Goal: Navigation & Orientation: Find specific page/section

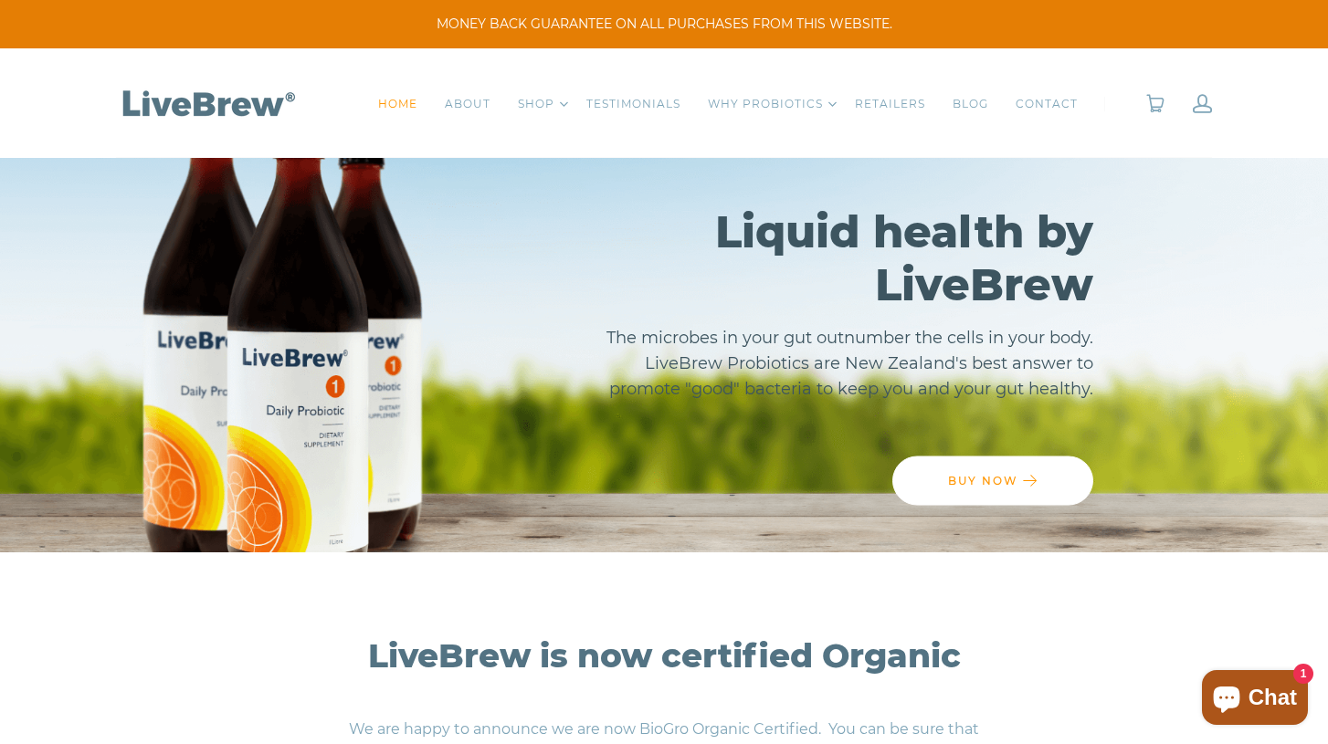
click at [1043, 109] on link "CONTACT" at bounding box center [1046, 104] width 62 height 18
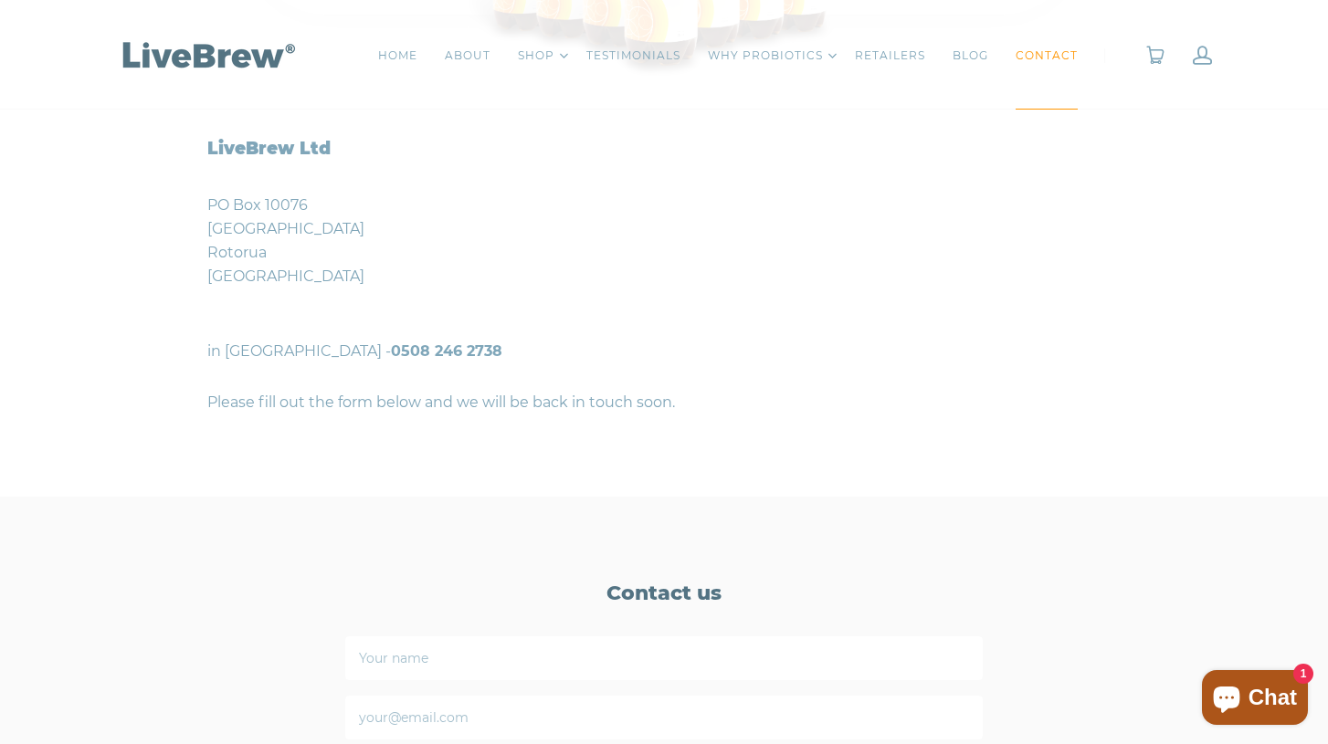
scroll to position [594, 0]
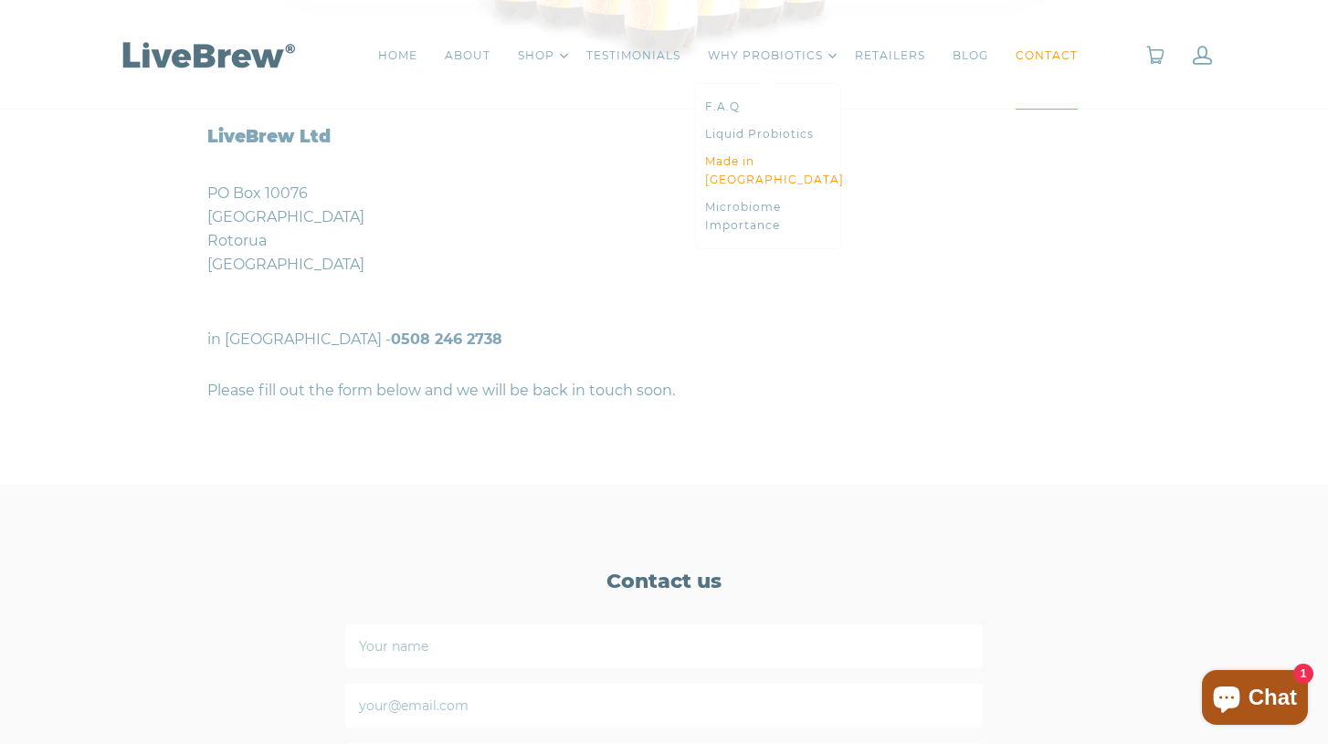
click at [758, 157] on link "Made in [GEOGRAPHIC_DATA]" at bounding box center [768, 170] width 126 height 37
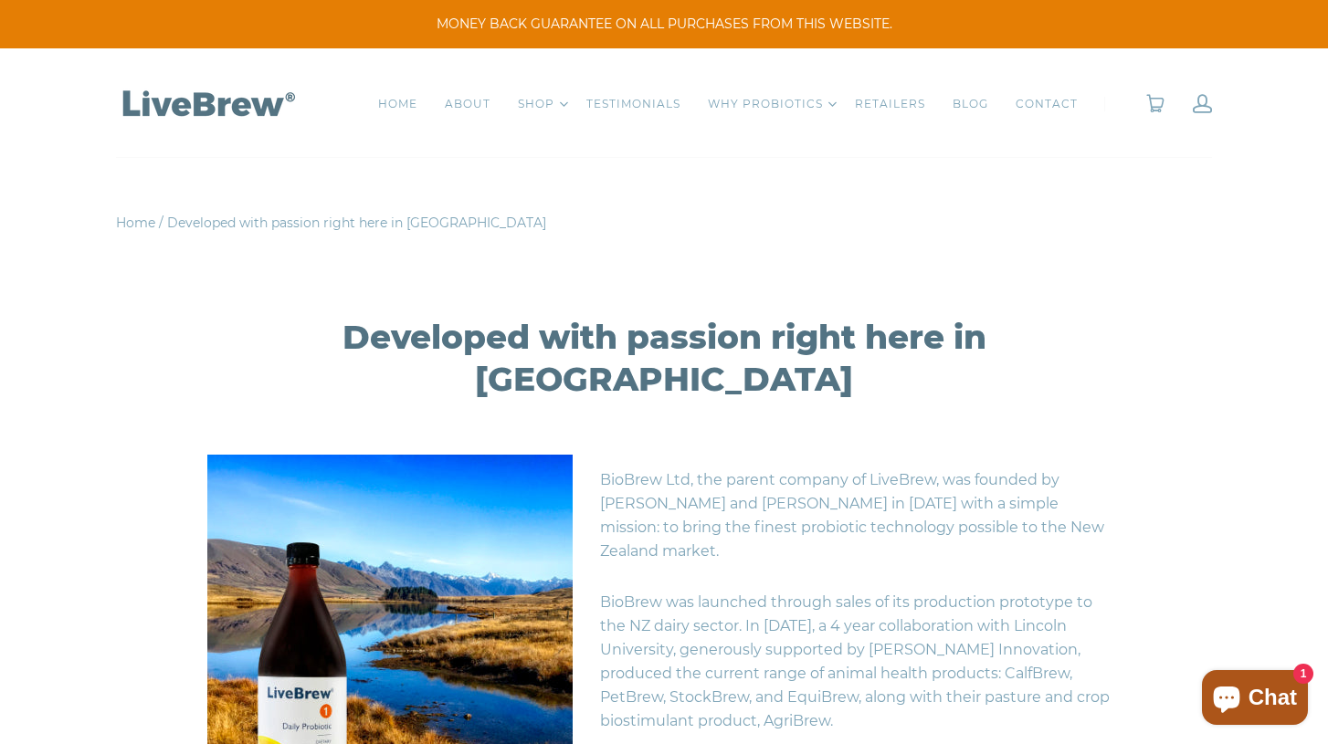
click at [801, 462] on p "BioBrew Ltd, the parent company of LiveBrew, was founded by Andre Prassinos and…" at bounding box center [663, 516] width 913 height 122
click at [1065, 455] on p "BioBrew Ltd, the parent company of LiveBrew, was founded by Andre Prassinos and…" at bounding box center [663, 516] width 913 height 122
drag, startPoint x: 898, startPoint y: 26, endPoint x: 453, endPoint y: 18, distance: 444.8
click at [453, 18] on span "MONEY BACK GUARANTEE ON ALL PURCHASES FROM THIS WEBSITE." at bounding box center [663, 24] width 1273 height 19
click at [890, 103] on link "RETAILERS" at bounding box center [890, 104] width 70 height 18
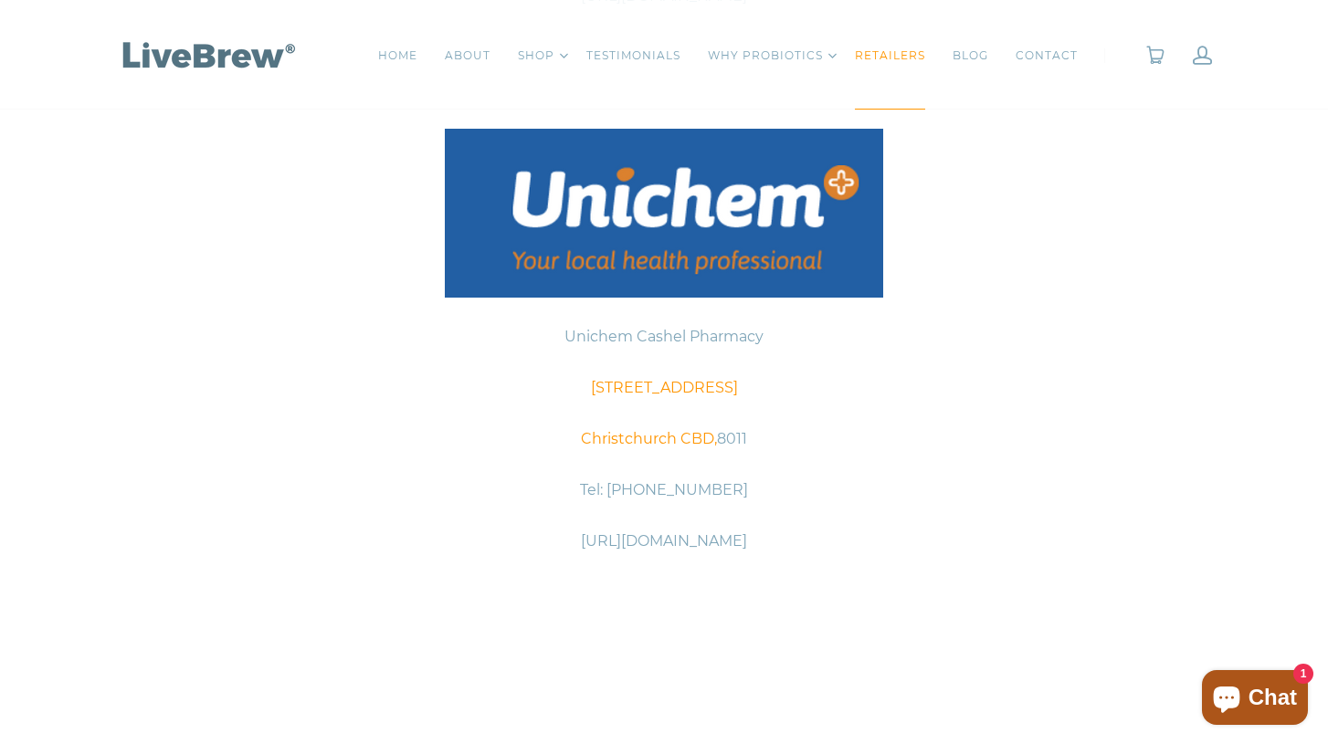
scroll to position [2438, 0]
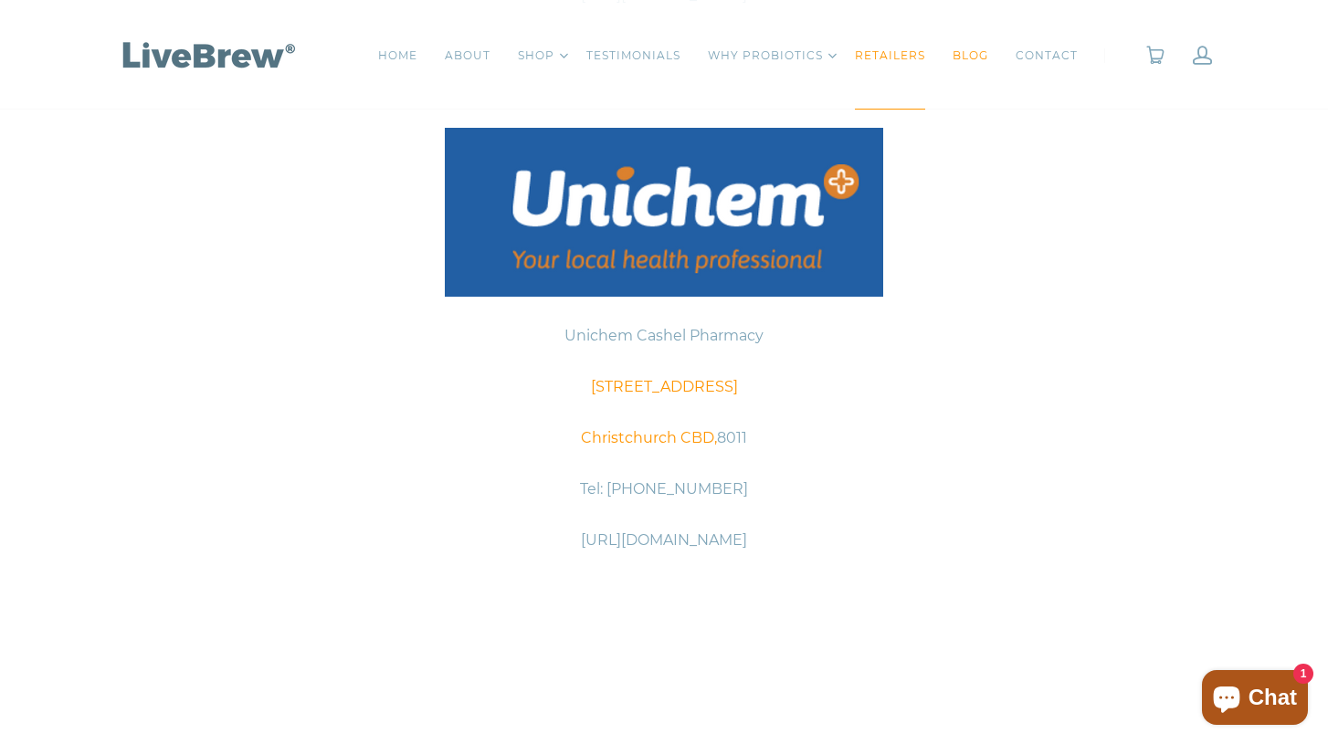
click at [964, 54] on link "BLOG" at bounding box center [970, 56] width 36 height 18
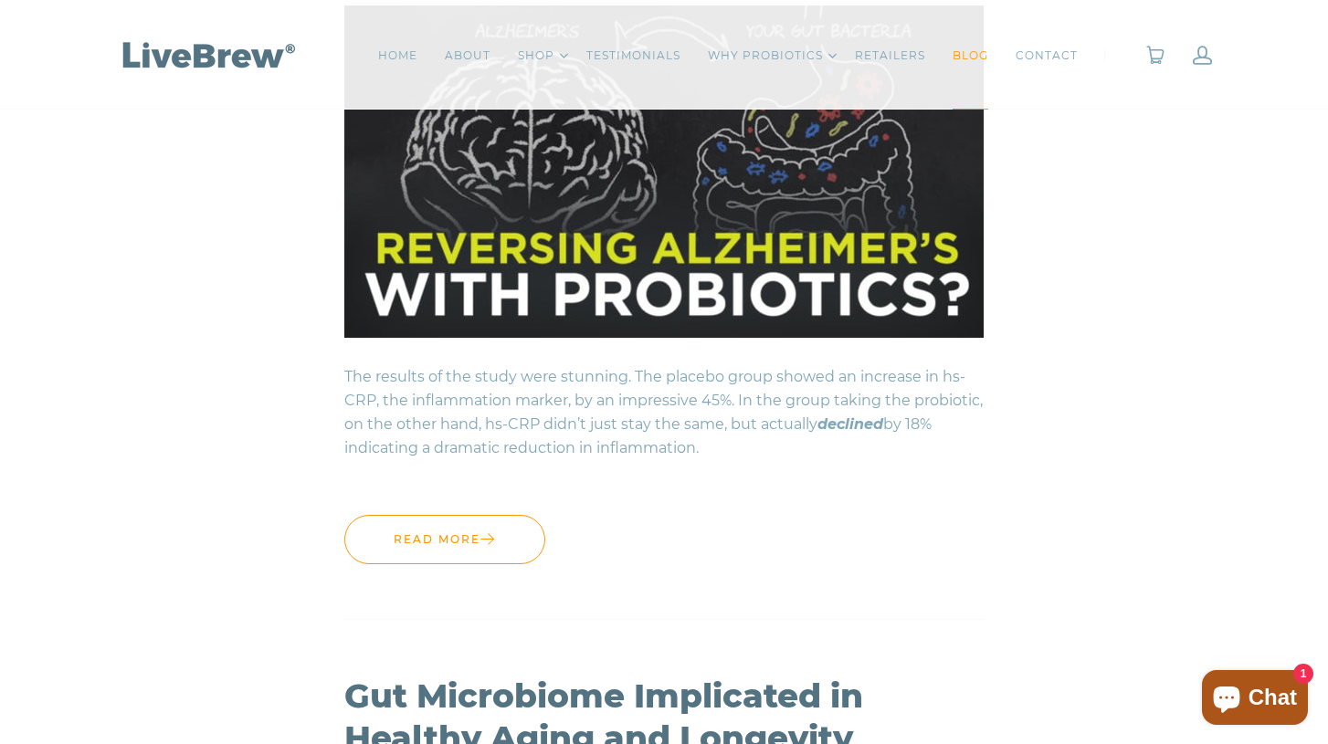
scroll to position [1835, 0]
